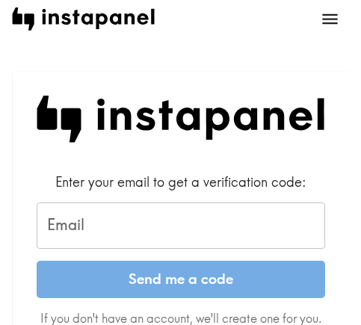
click at [124, 225] on input "Email" at bounding box center [181, 225] width 288 height 46
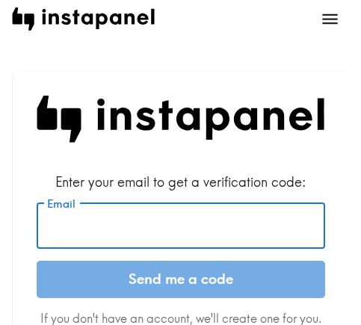
paste input "[EMAIL_ADDRESS][DOMAIN_NAME]"
type input "[EMAIL_ADDRESS][DOMAIN_NAME]"
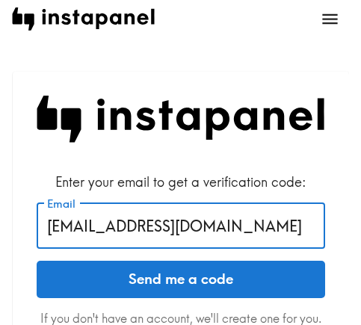
drag, startPoint x: 260, startPoint y: 228, endPoint x: 7, endPoint y: 228, distance: 252.3
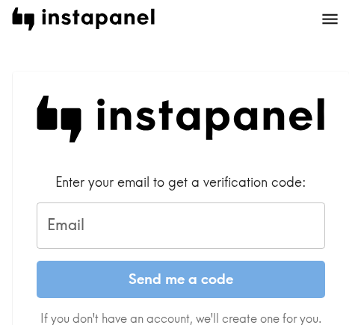
click at [205, 232] on input "Email" at bounding box center [181, 225] width 288 height 46
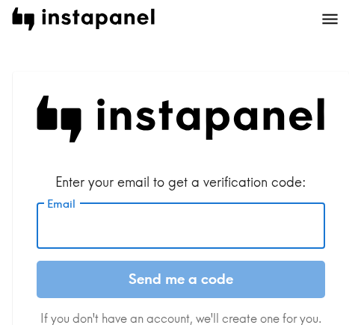
paste input "[EMAIL_ADDRESS][DOMAIN_NAME]"
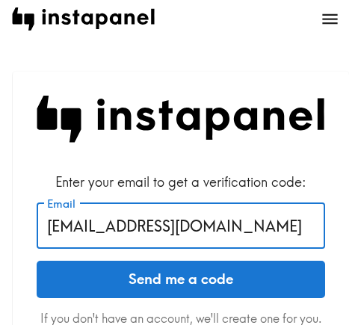
type input "[EMAIL_ADDRESS][DOMAIN_NAME]"
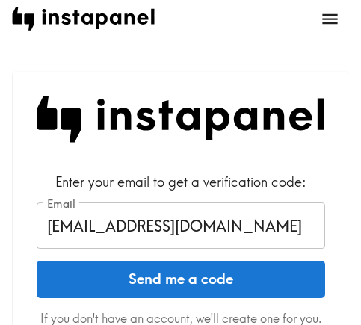
drag, startPoint x: 222, startPoint y: 275, endPoint x: 354, endPoint y: 275, distance: 131.4
click at [222, 275] on button "Send me a code" at bounding box center [181, 279] width 288 height 37
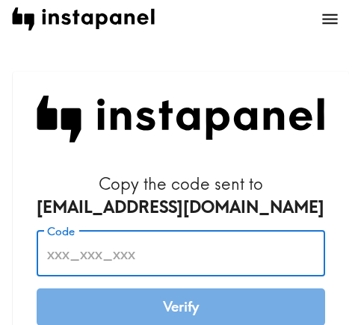
click at [211, 240] on input "Code" at bounding box center [181, 253] width 288 height 46
paste input "i77_nJu_aKy"
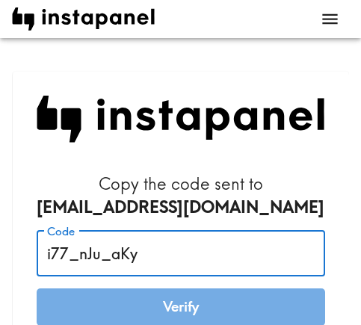
scroll to position [149, 0]
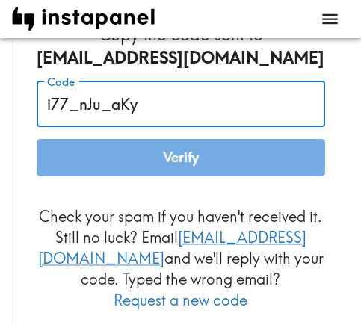
type input "i77_nJu_aKy"
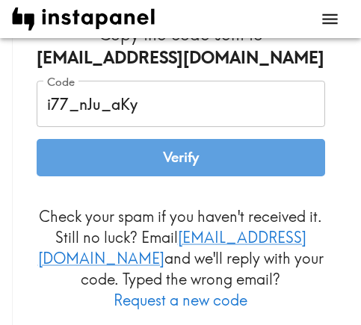
click at [202, 164] on button "Verify" at bounding box center [181, 157] width 288 height 37
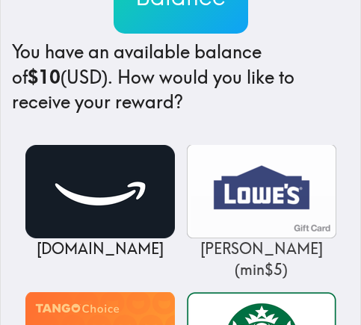
scroll to position [224, 0]
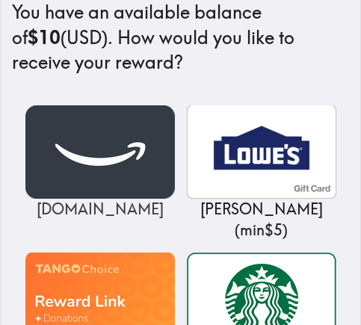
click at [94, 171] on img at bounding box center [99, 151] width 149 height 93
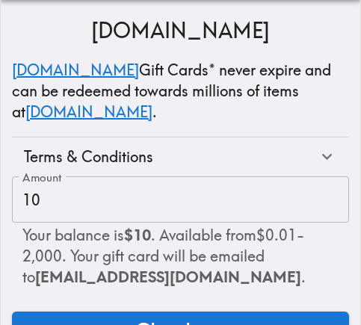
scroll to position [271, 0]
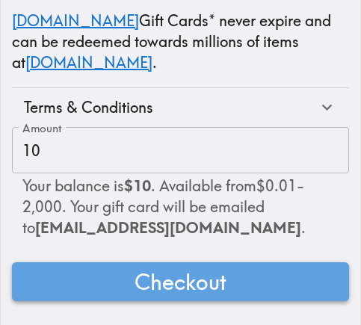
click at [250, 272] on button "Checkout" at bounding box center [180, 281] width 337 height 39
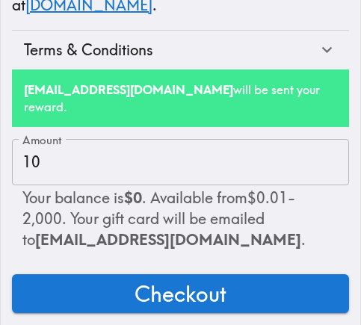
scroll to position [340, 0]
